Goal: Task Accomplishment & Management: Manage account settings

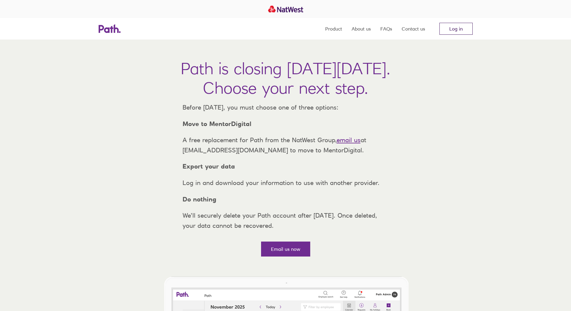
click at [461, 30] on link "Log in" at bounding box center [455, 29] width 33 height 12
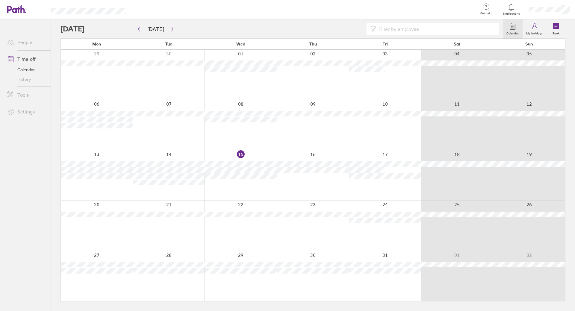
click at [242, 155] on div at bounding box center [241, 175] width 72 height 50
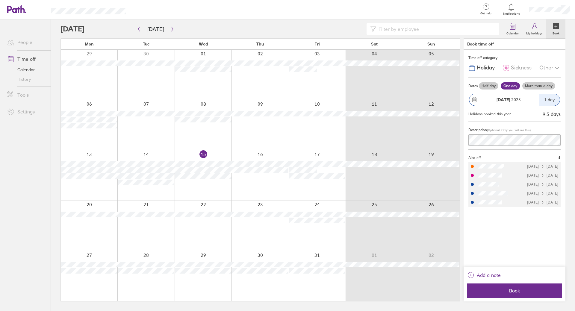
click at [473, 175] on div at bounding box center [472, 175] width 3 height 3
click at [519, 66] on span "Sickness" at bounding box center [521, 68] width 21 height 6
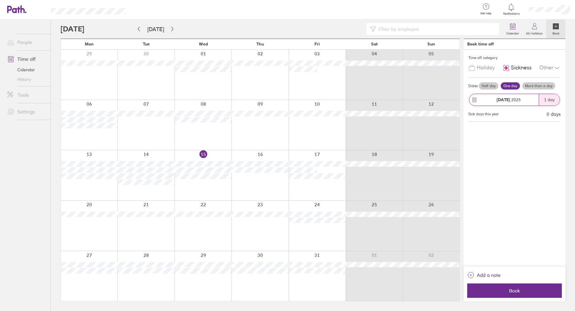
click at [483, 70] on span "Holiday" at bounding box center [486, 68] width 18 height 6
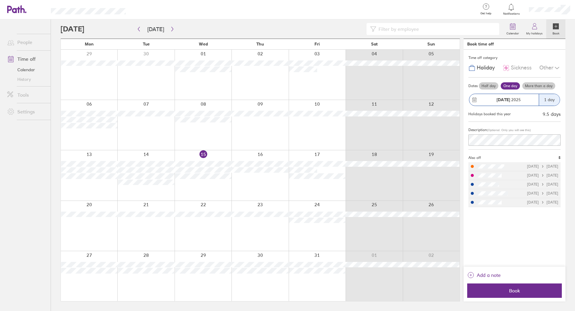
click at [554, 31] on label "Book" at bounding box center [556, 32] width 14 height 5
click at [169, 30] on button "button" at bounding box center [172, 29] width 7 height 10
click at [555, 68] on icon at bounding box center [557, 67] width 7 height 7
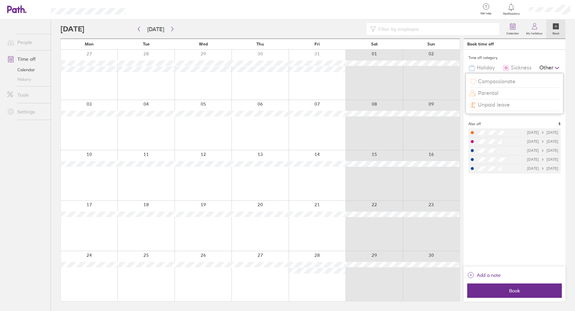
click at [555, 67] on icon at bounding box center [557, 67] width 7 height 7
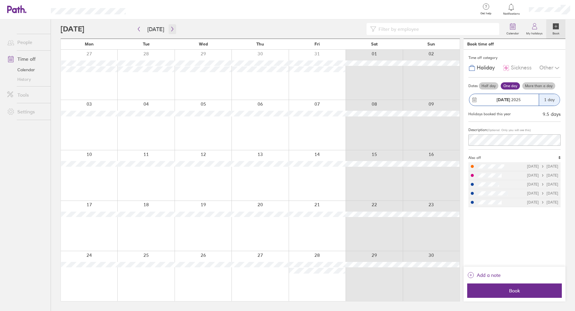
click at [172, 29] on icon "button" at bounding box center [172, 29] width 4 height 5
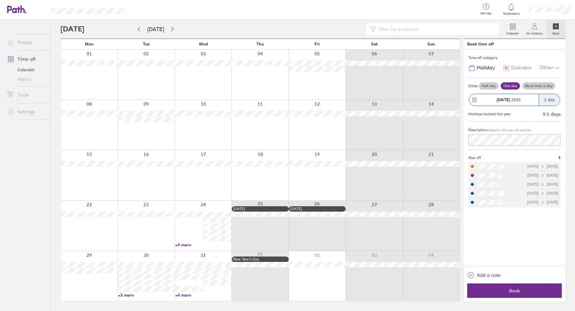
click at [132, 296] on link "+3 more" at bounding box center [146, 295] width 56 height 5
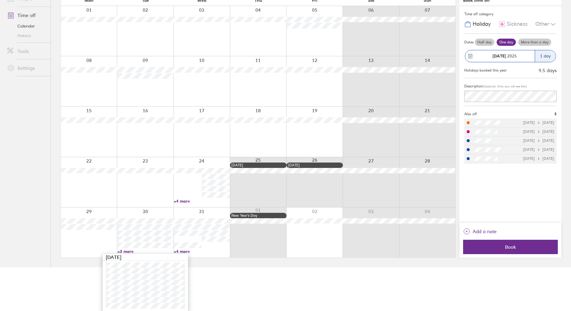
scroll to position [45, 0]
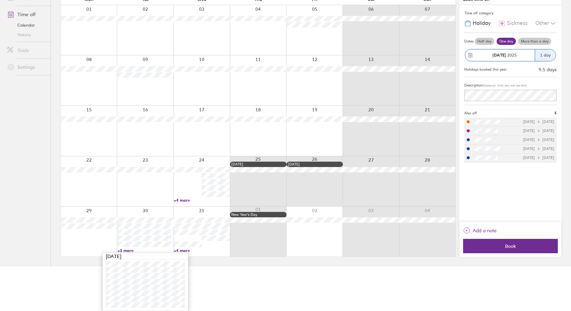
click at [188, 200] on link "+4 more" at bounding box center [202, 200] width 56 height 5
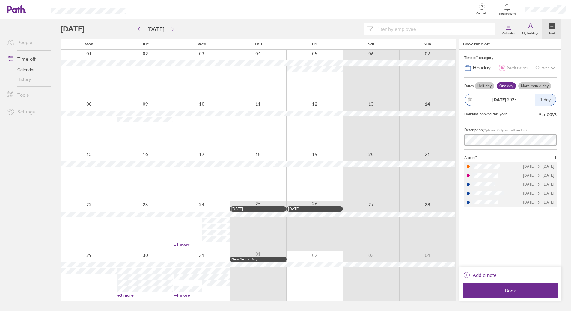
scroll to position [0, 0]
click at [180, 245] on link "+4 more" at bounding box center [203, 244] width 56 height 5
click at [93, 305] on main "Today December 2025 Mon Tue Wed Thu Fri Sat Sun 01 02 03 04 05 06 07 08 09 10 1…" at bounding box center [313, 165] width 505 height 292
click at [183, 296] on link "+4 more" at bounding box center [203, 295] width 56 height 5
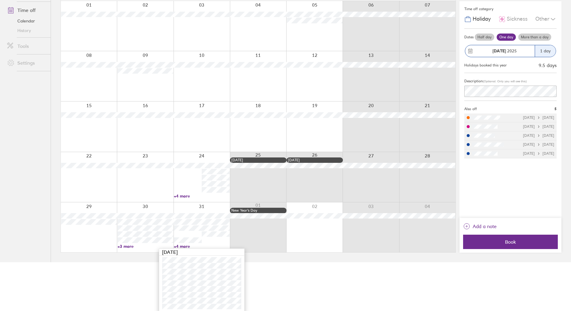
scroll to position [50, 0]
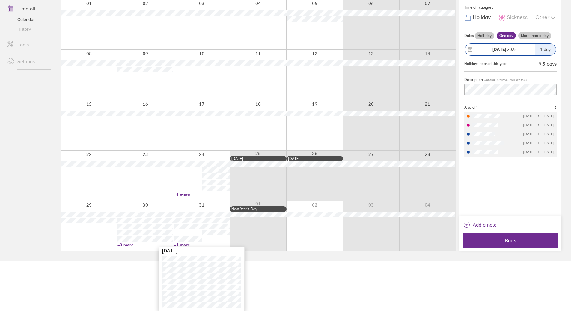
click at [311, 261] on html "Get help FAQs Contact us Notifications My profile Sign out People Time off Cale…" at bounding box center [285, 105] width 571 height 311
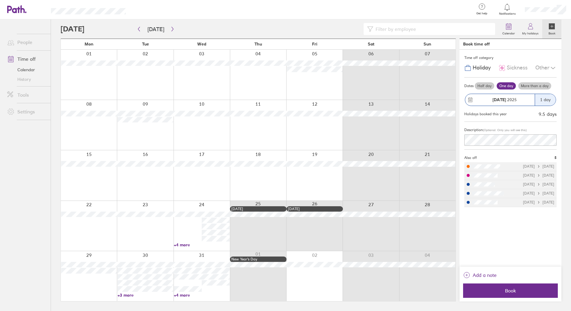
scroll to position [0, 0]
click at [188, 296] on link "+4 more" at bounding box center [203, 295] width 56 height 5
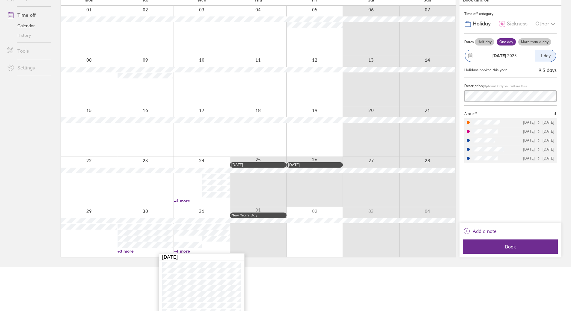
scroll to position [50, 0]
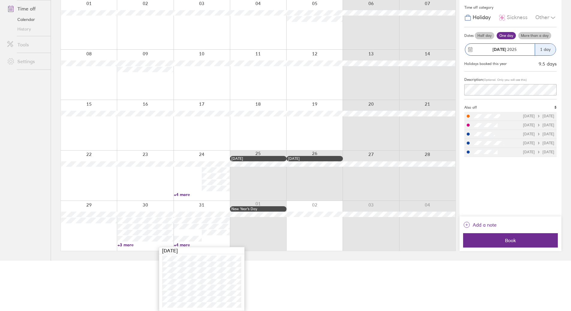
click at [319, 261] on html "Get help FAQs Contact us Notifications My profile Sign out People Time off Cale…" at bounding box center [285, 105] width 571 height 311
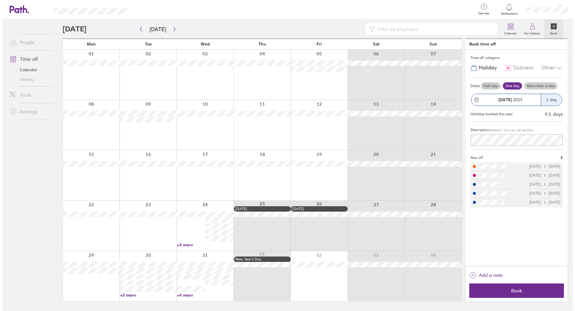
scroll to position [0, 0]
drag, startPoint x: 183, startPoint y: 250, endPoint x: 21, endPoint y: 218, distance: 165.2
click at [21, 217] on ul "People Time off Calendar History Tools Settings" at bounding box center [25, 155] width 51 height 272
